Goal: Information Seeking & Learning: Learn about a topic

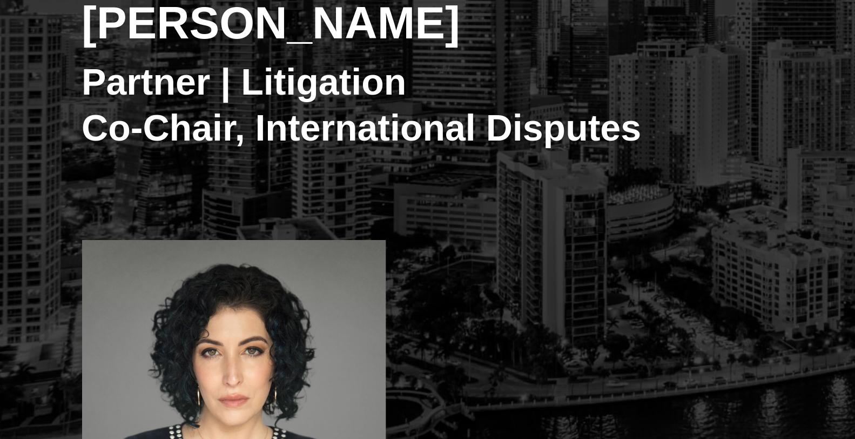
scroll to position [148, 0]
click at [7, 186] on div "[PERSON_NAME] Partner | Litigation Co-Chair, International Disputes [PERSON_NAM…" at bounding box center [427, 142] width 855 height 342
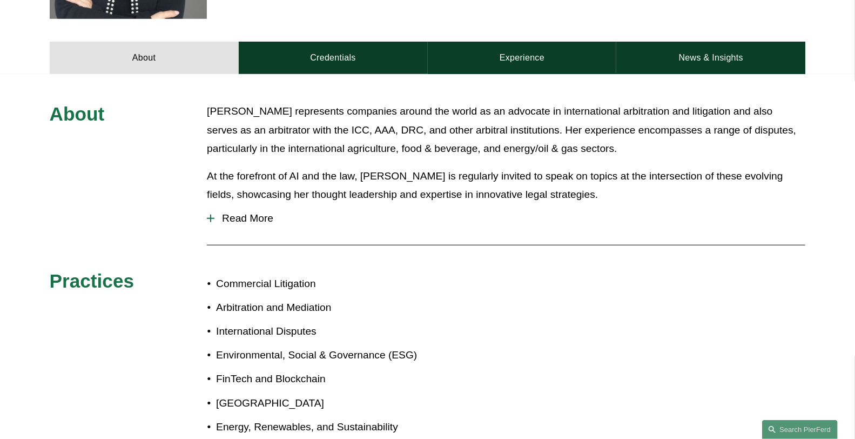
scroll to position [467, 0]
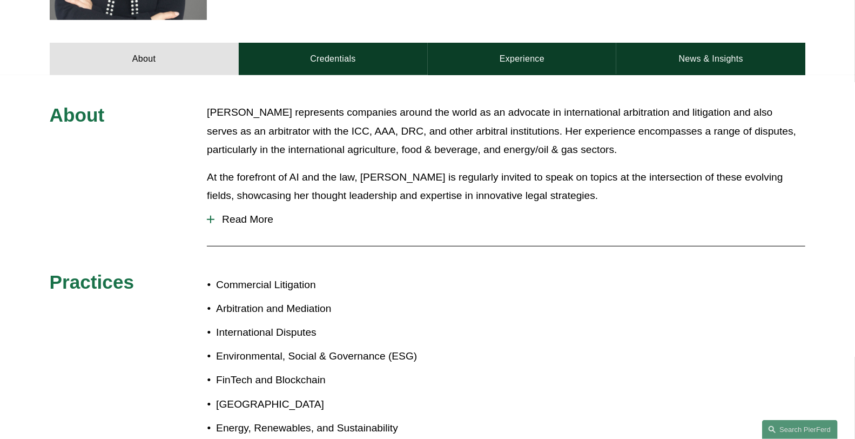
click at [240, 210] on button "Read More" at bounding box center [506, 219] width 598 height 28
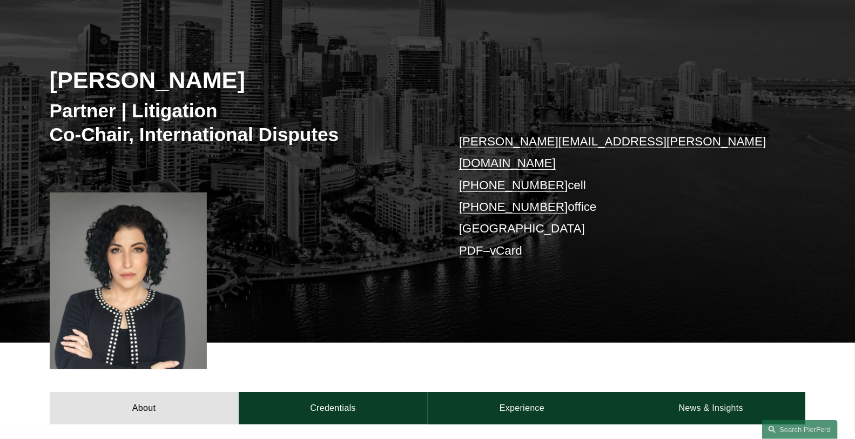
scroll to position [0, 0]
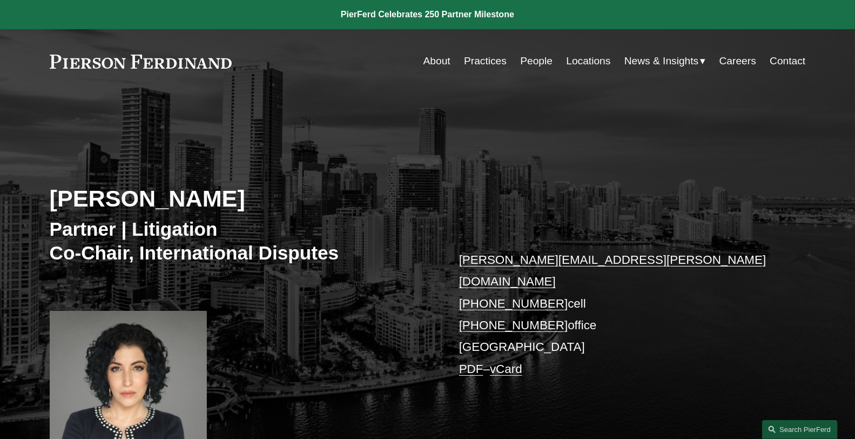
click at [527, 63] on link "People" at bounding box center [536, 61] width 32 height 21
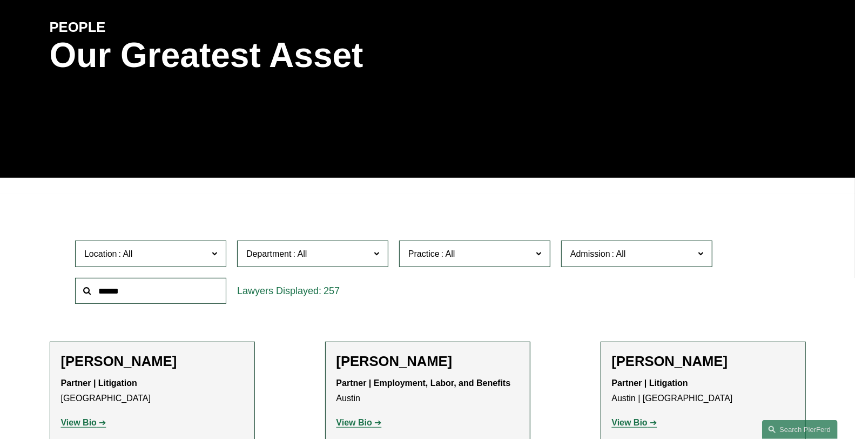
scroll to position [136, 0]
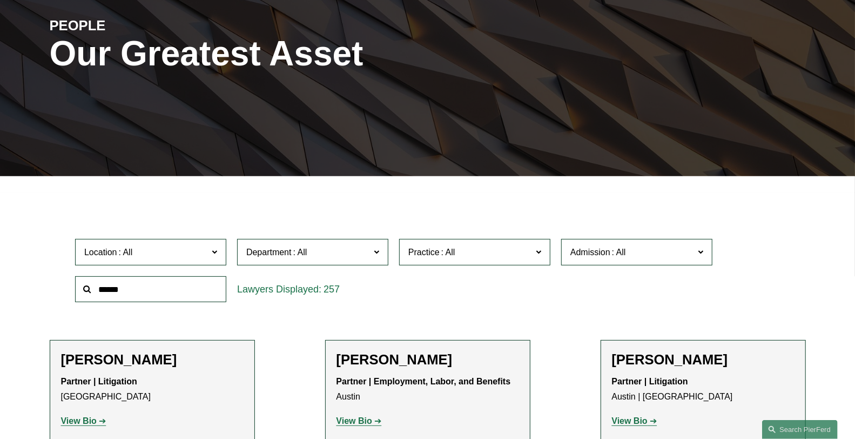
click at [605, 239] on label "Admission" at bounding box center [636, 252] width 151 height 26
click at [0, 0] on link "[US_STATE]" at bounding box center [0, 0] width 0 height 0
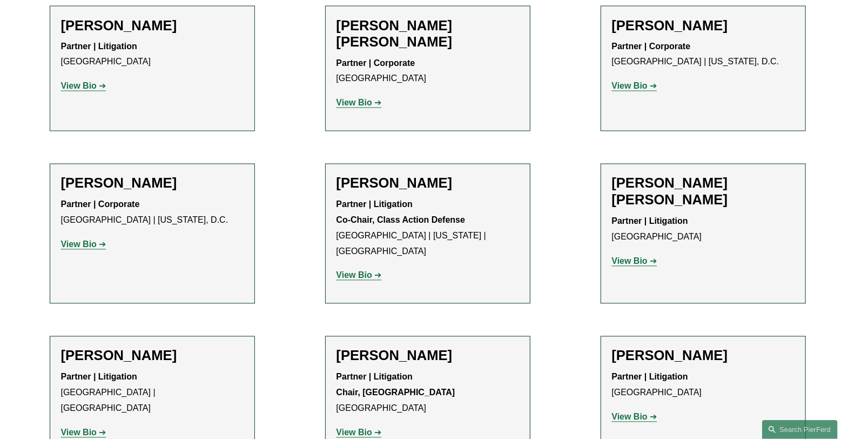
scroll to position [1240, 0]
click at [642, 256] on strong "View Bio" at bounding box center [630, 260] width 36 height 9
click at [360, 427] on strong "View Bio" at bounding box center [354, 431] width 36 height 9
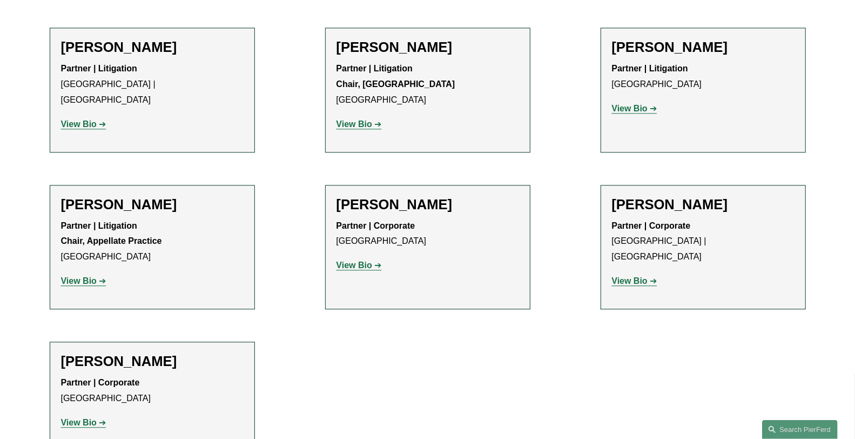
scroll to position [1549, 0]
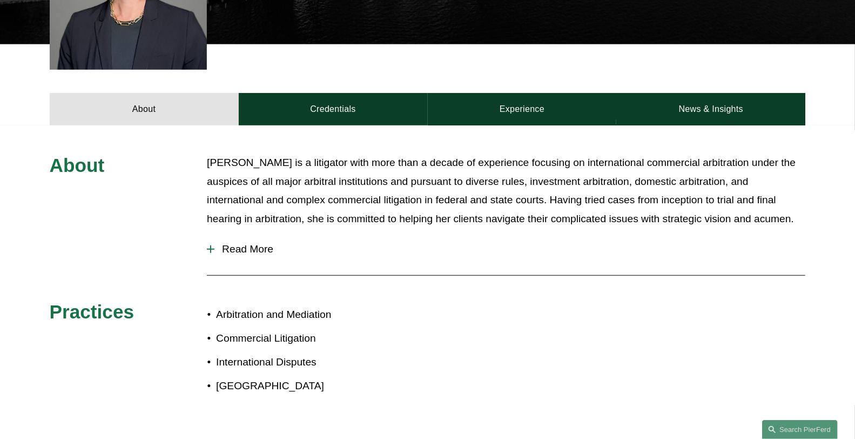
scroll to position [418, 0]
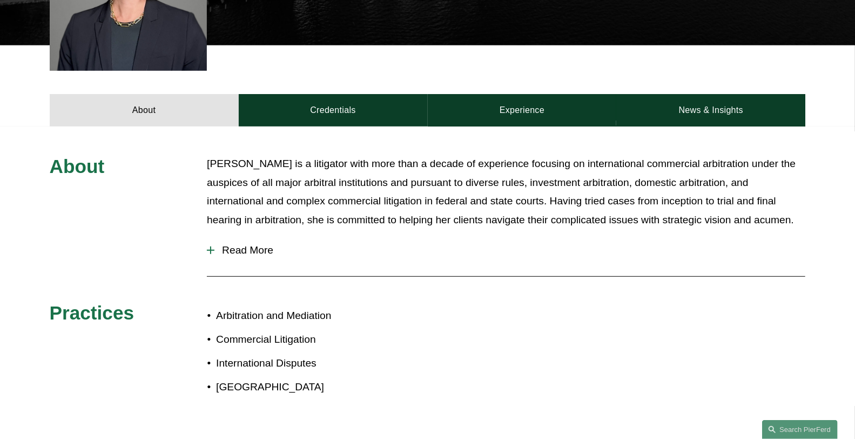
click at [251, 236] on div "Read More Kristin has experience handling complex international and domestic di…" at bounding box center [506, 252] width 598 height 32
click at [250, 236] on button "Read More" at bounding box center [506, 250] width 598 height 28
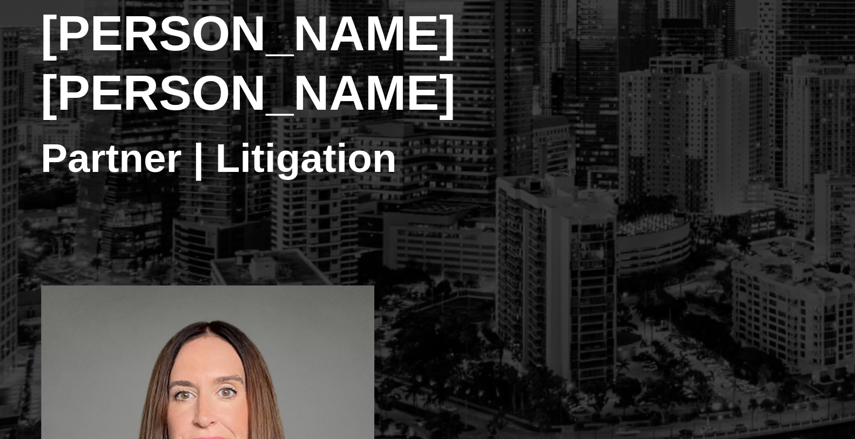
scroll to position [125, 0]
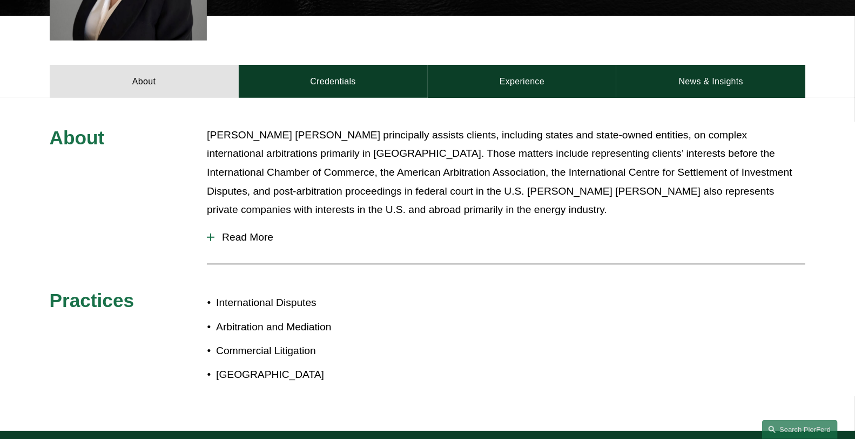
scroll to position [430, 0]
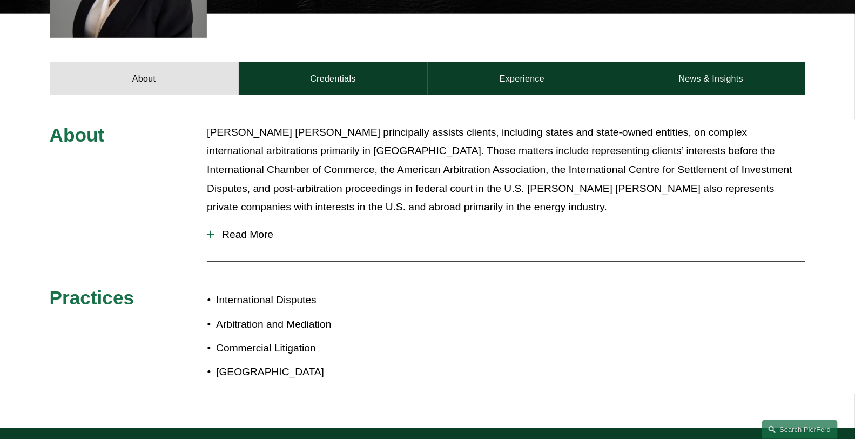
click at [249, 244] on button "Read More" at bounding box center [506, 234] width 598 height 28
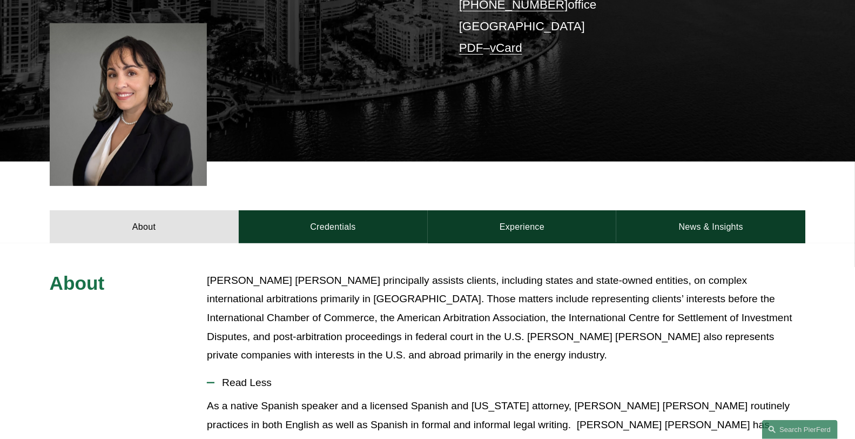
scroll to position [282, 0]
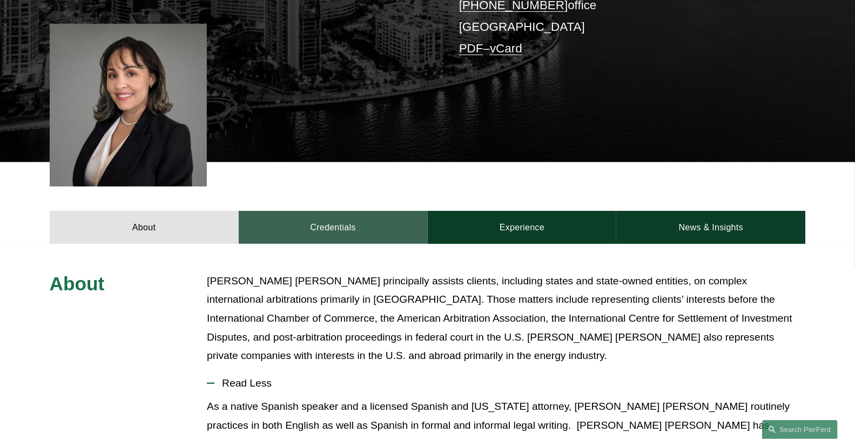
click at [385, 225] on link "Credentials" at bounding box center [333, 227] width 189 height 32
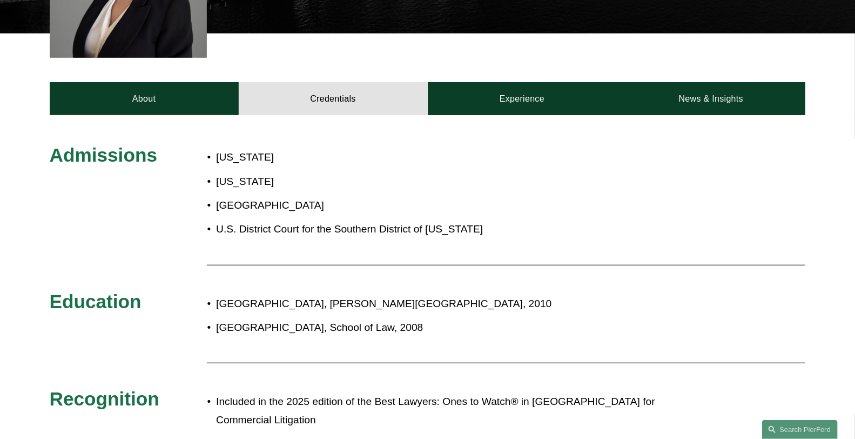
scroll to position [409, 0]
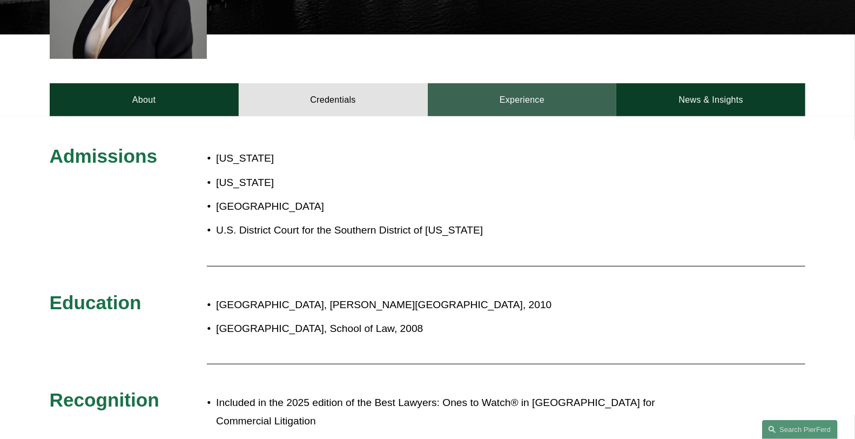
click at [556, 105] on link "Experience" at bounding box center [522, 99] width 189 height 32
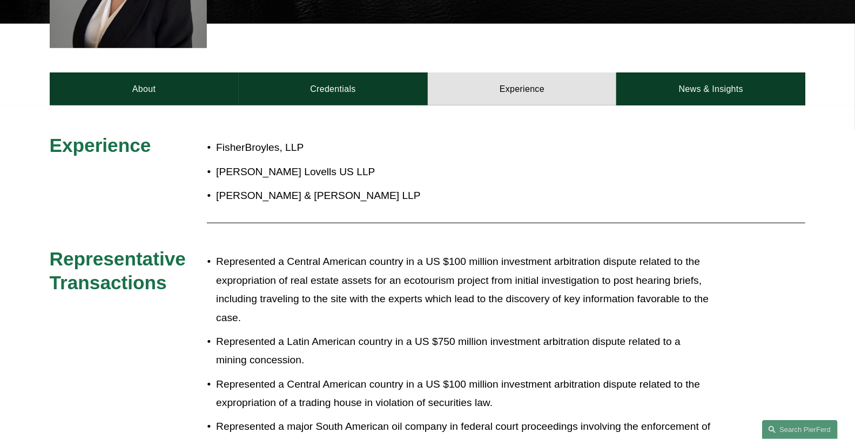
scroll to position [415, 0]
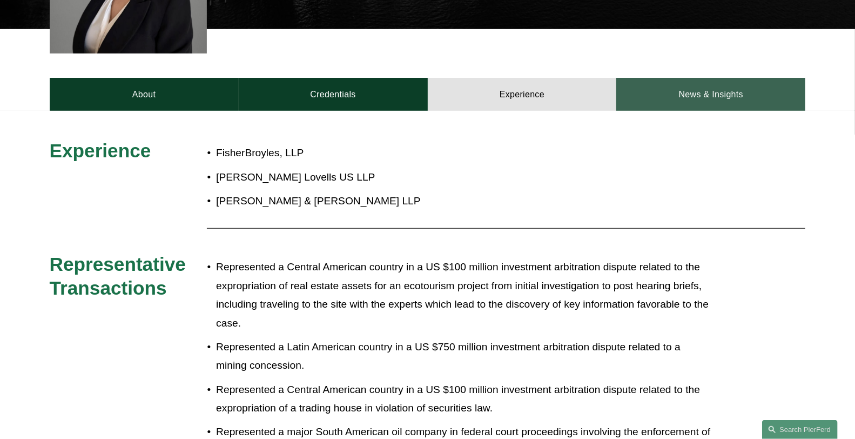
click at [718, 93] on link "News & Insights" at bounding box center [710, 94] width 189 height 32
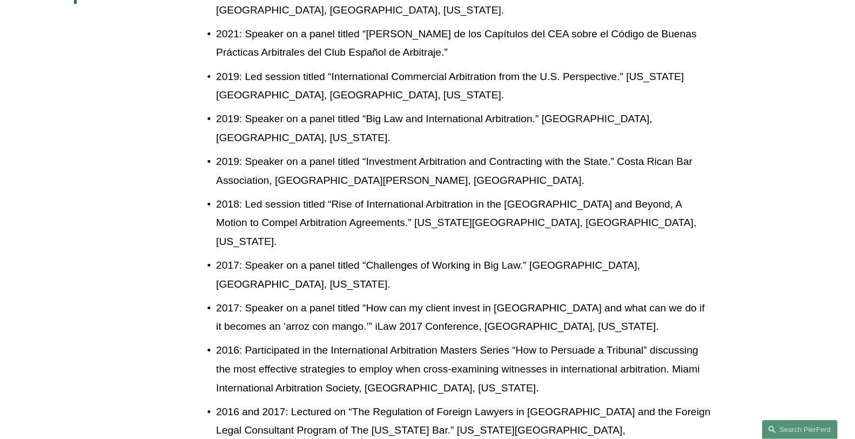
scroll to position [636, 0]
